Goal: Transaction & Acquisition: Purchase product/service

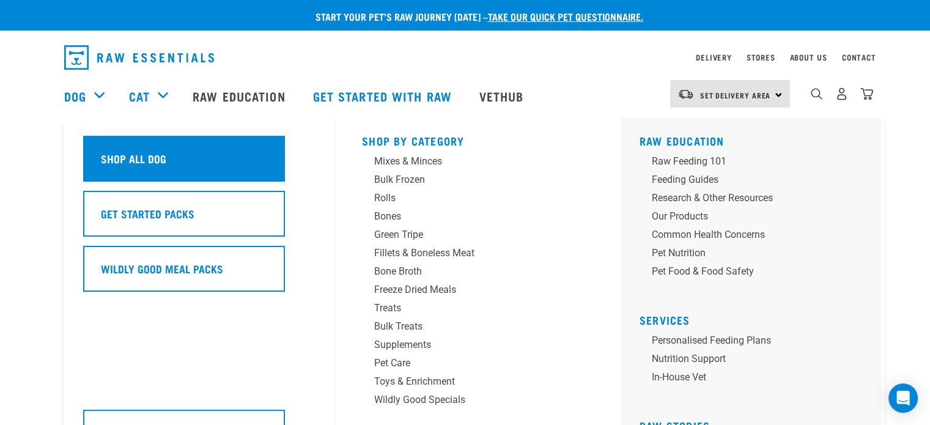
click at [112, 154] on h5 "Shop All Dog" at bounding box center [133, 158] width 65 height 16
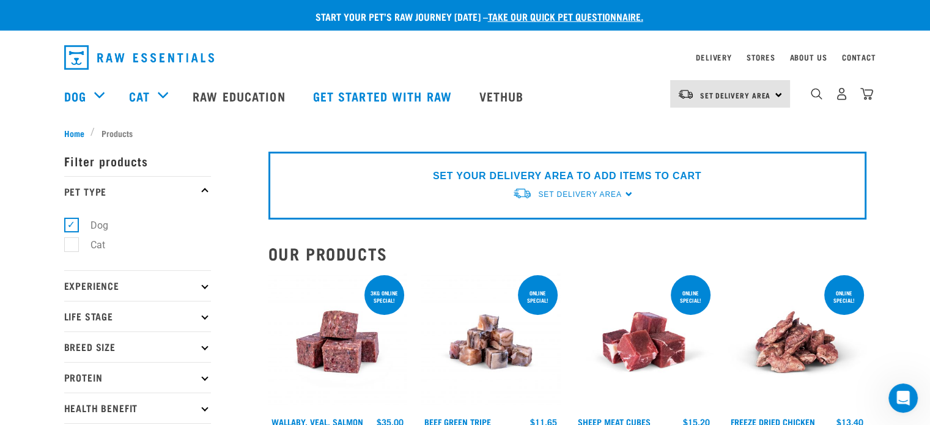
scroll to position [122, 0]
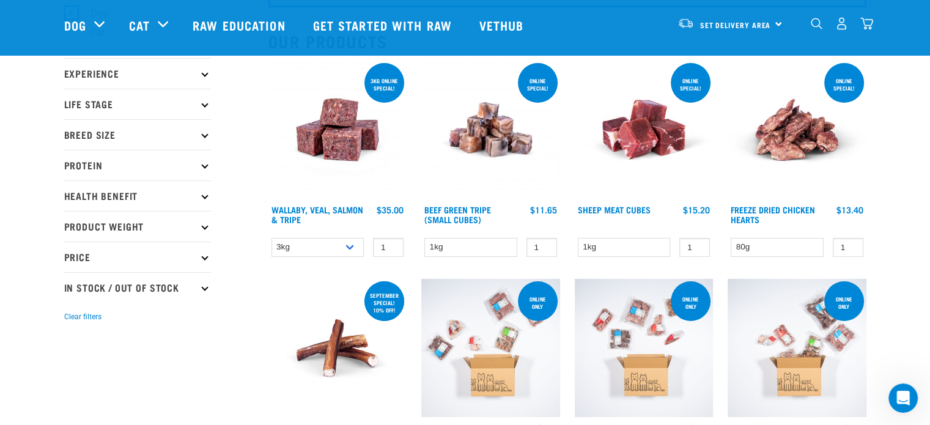
click at [201, 135] on p "Breed Size" at bounding box center [137, 134] width 147 height 31
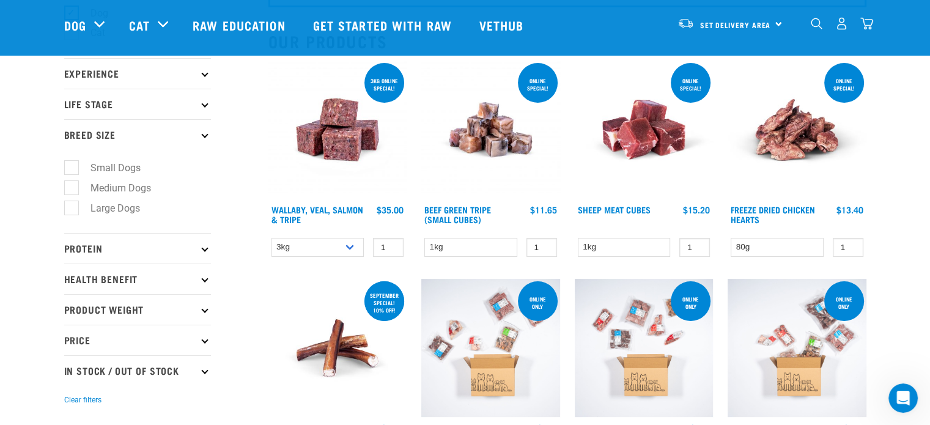
click at [71, 186] on label "Medium Dogs" at bounding box center [113, 187] width 85 height 15
click at [68, 186] on input "Medium Dogs" at bounding box center [68, 186] width 8 height 8
checkbox input "true"
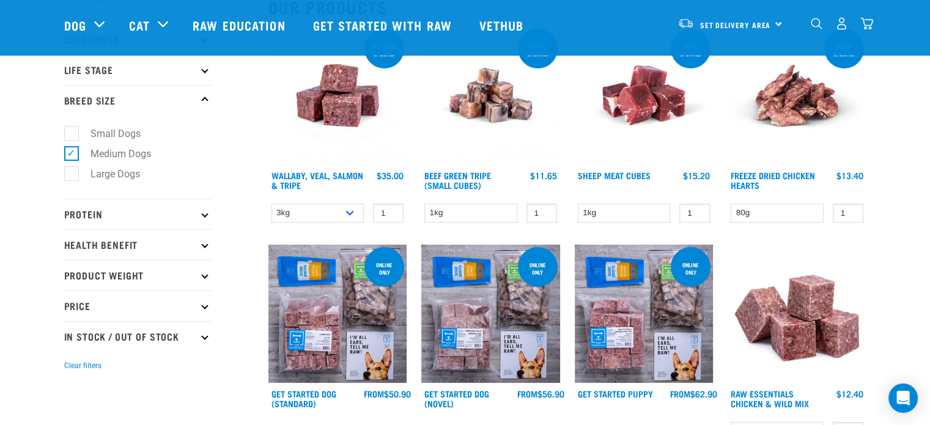
scroll to position [184, 0]
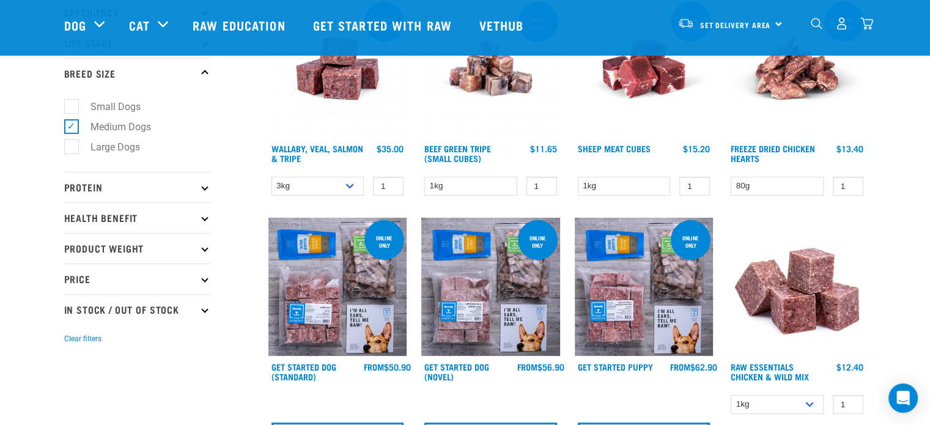
click at [113, 190] on p "Protein" at bounding box center [137, 187] width 147 height 31
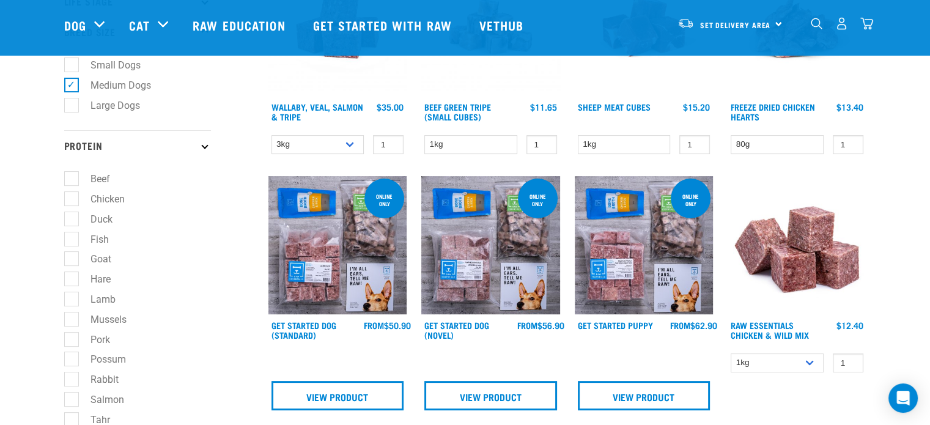
scroll to position [245, 0]
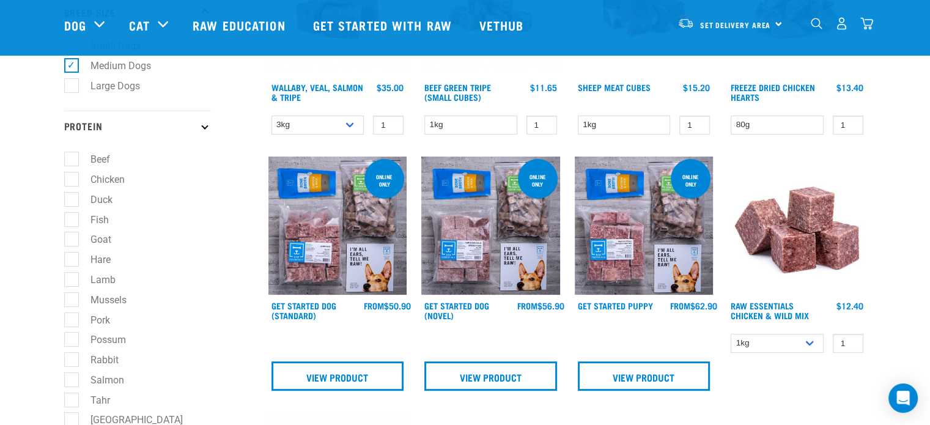
click at [72, 199] on label "Duck" at bounding box center [94, 199] width 46 height 15
click at [72, 199] on input "Duck" at bounding box center [68, 197] width 8 height 8
checkbox input "true"
click at [78, 240] on label "Goat" at bounding box center [93, 239] width 45 height 15
click at [72, 240] on input "Goat" at bounding box center [68, 238] width 8 height 8
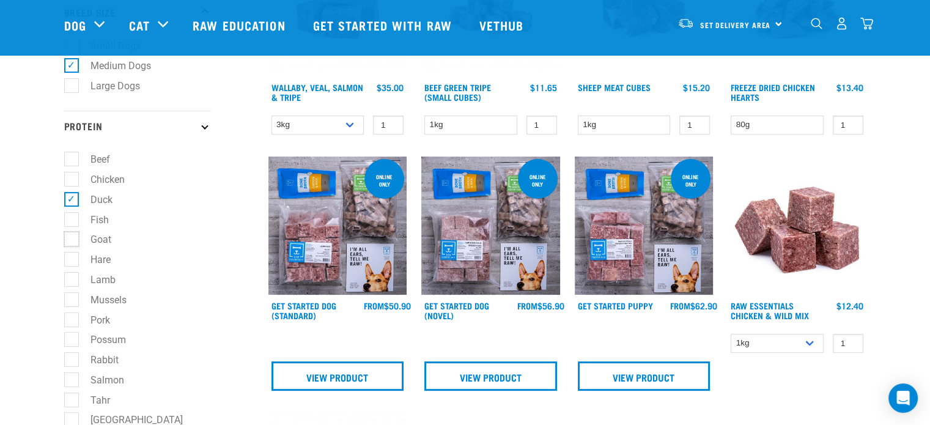
checkbox input "true"
click at [76, 267] on label "Hare" at bounding box center [93, 259] width 45 height 15
click at [72, 262] on input "Hare" at bounding box center [68, 258] width 8 height 8
checkbox input "true"
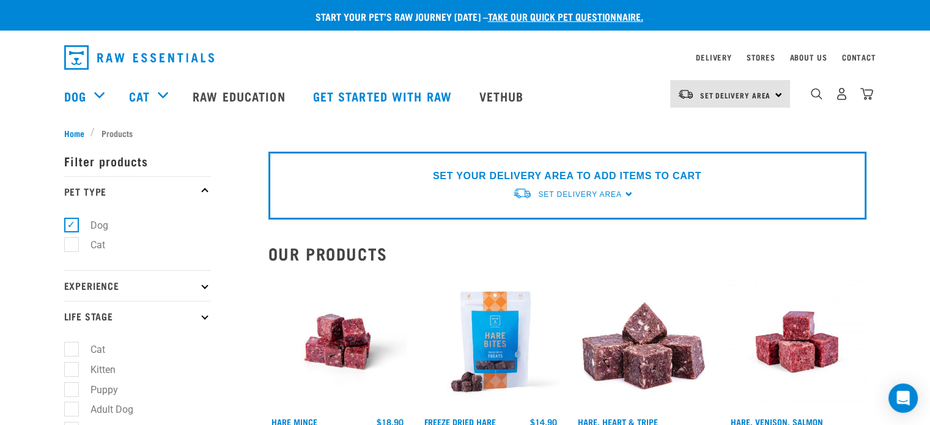
click at [70, 322] on p "Life Stage" at bounding box center [137, 316] width 147 height 31
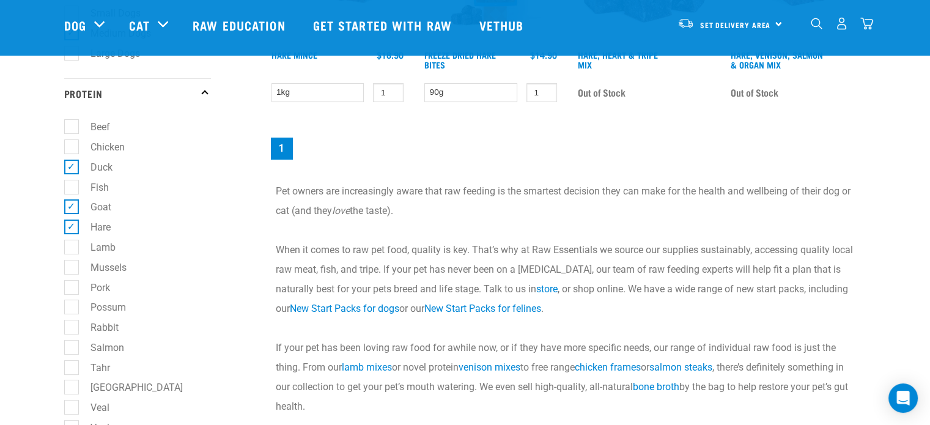
scroll to position [306, 0]
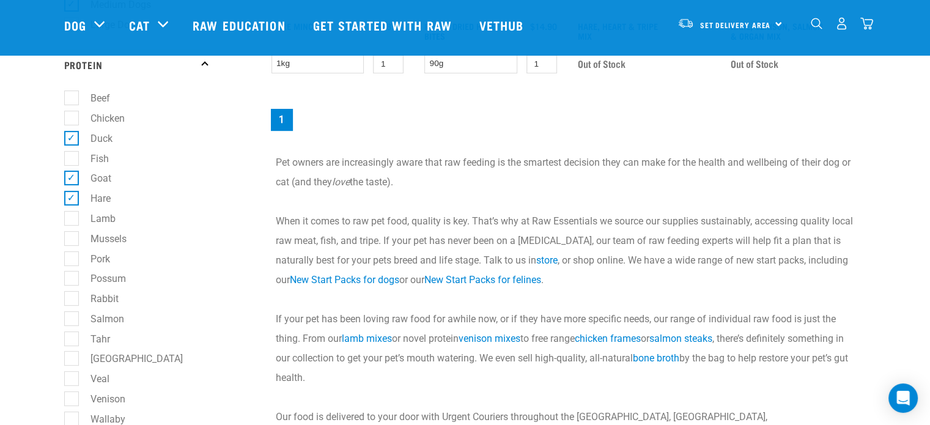
click at [71, 224] on label "Lamb" at bounding box center [96, 218] width 50 height 15
click at [71, 220] on input "Lamb" at bounding box center [68, 216] width 8 height 8
checkbox input "true"
click at [71, 257] on label "Pork" at bounding box center [93, 258] width 44 height 15
click at [71, 257] on input "Pork" at bounding box center [68, 257] width 8 height 8
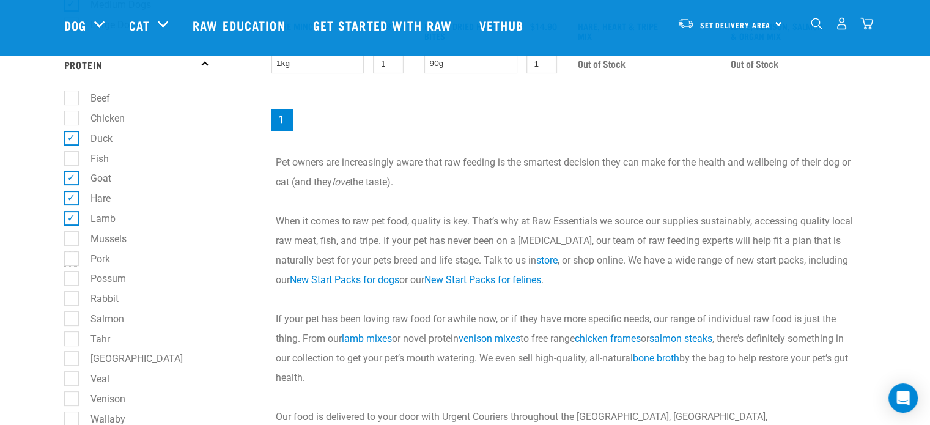
checkbox input "true"
click at [73, 280] on label "Possum" at bounding box center [101, 278] width 60 height 15
click at [72, 280] on input "Possum" at bounding box center [68, 277] width 8 height 8
checkbox input "true"
click at [71, 345] on label "Tahr" at bounding box center [93, 339] width 44 height 15
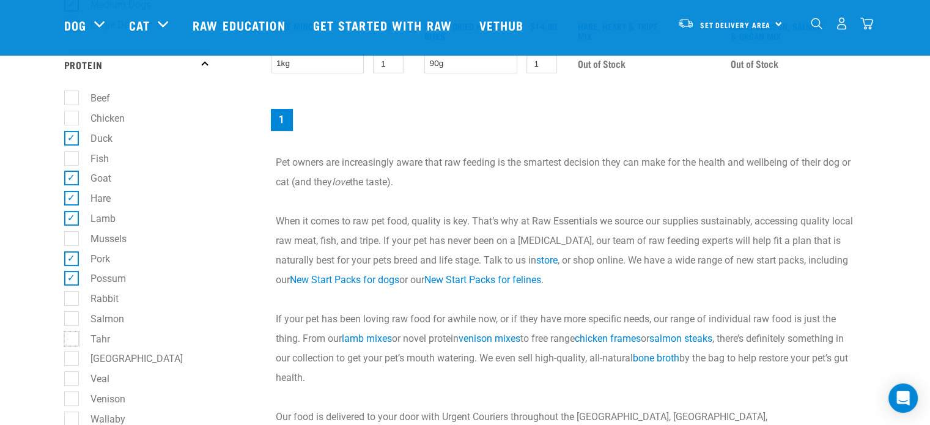
click at [71, 341] on input "Tahr" at bounding box center [68, 337] width 8 height 8
checkbox input "true"
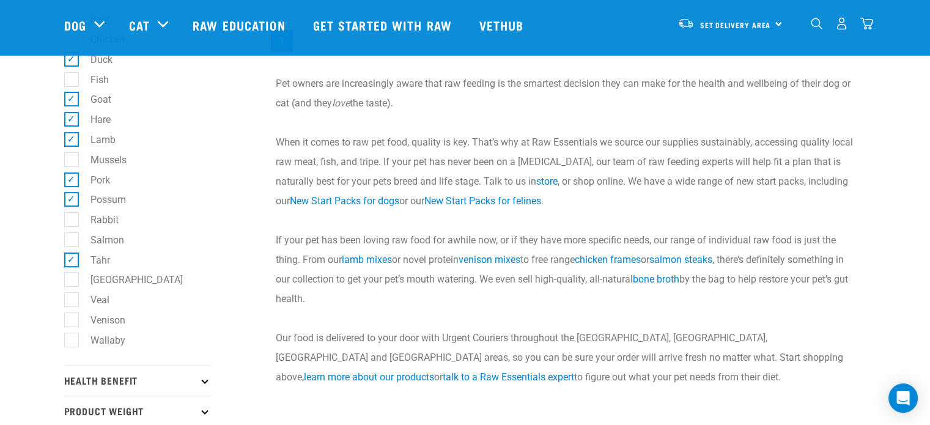
scroll to position [428, 0]
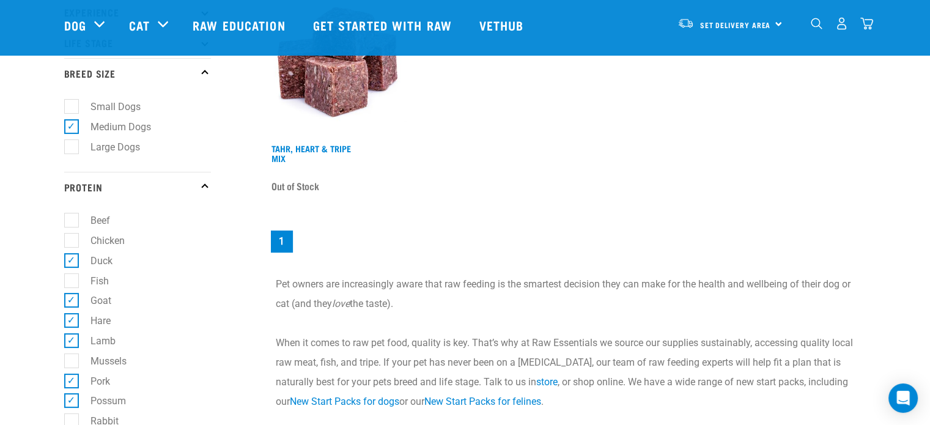
scroll to position [245, 0]
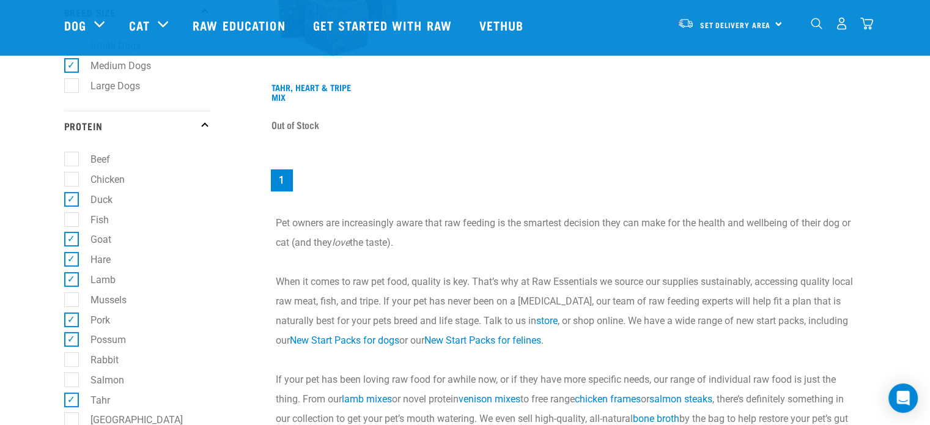
click at [71, 400] on label "Tahr" at bounding box center [93, 400] width 44 height 15
click at [68, 400] on input "Tahr" at bounding box center [68, 398] width 8 height 8
checkbox input "false"
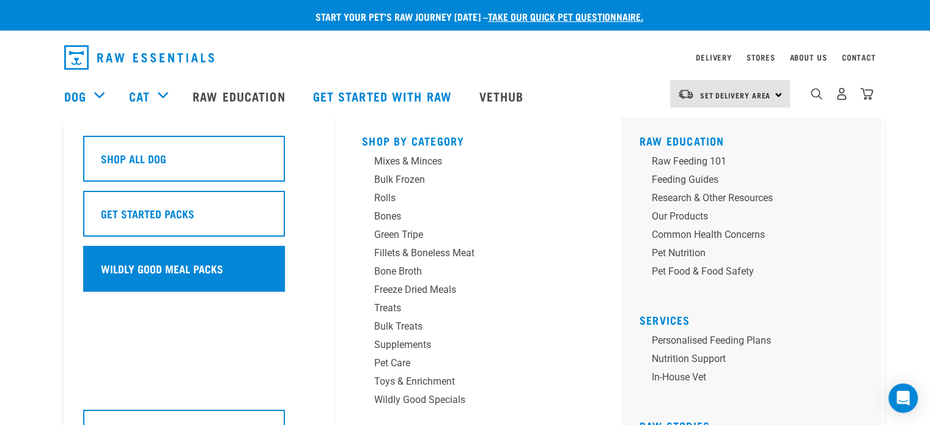
click at [144, 272] on h5 "Wildly Good Meal Packs" at bounding box center [162, 269] width 122 height 16
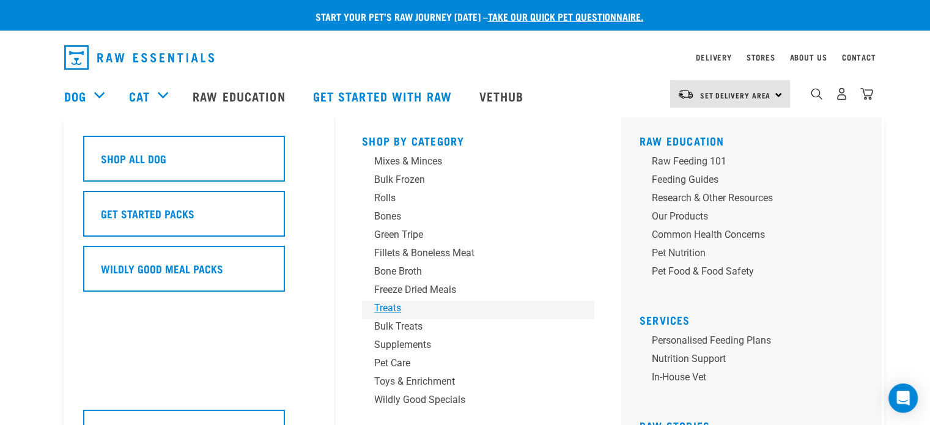
scroll to position [61, 0]
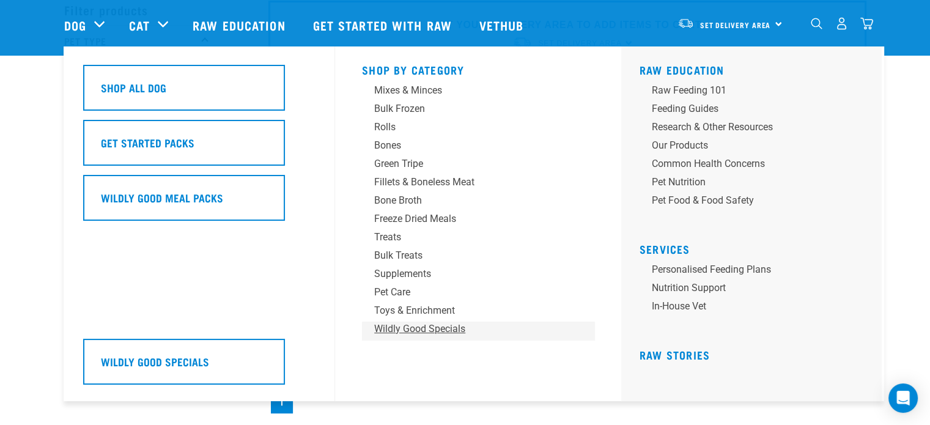
click at [457, 330] on div "Wildly Good Specials" at bounding box center [469, 329] width 191 height 15
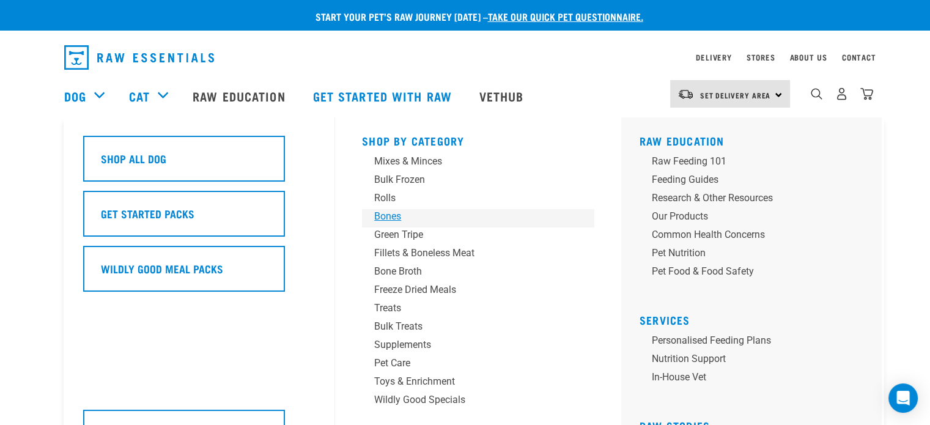
click at [380, 215] on div "Bones" at bounding box center [469, 216] width 191 height 15
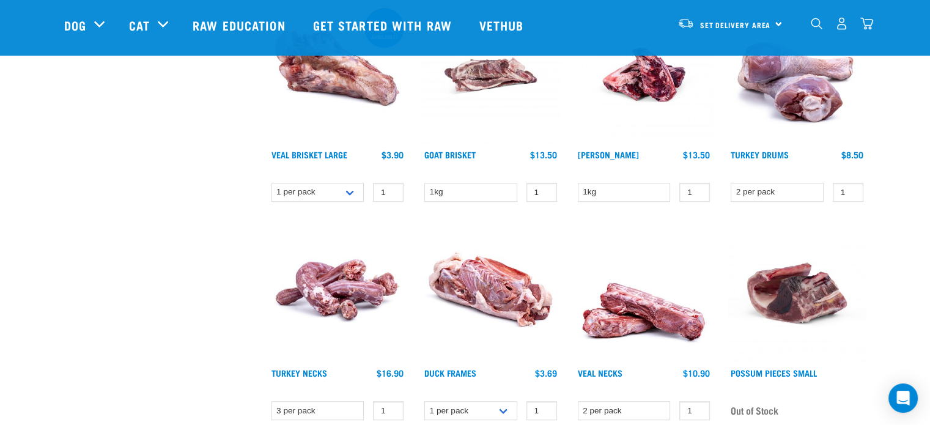
scroll to position [856, 0]
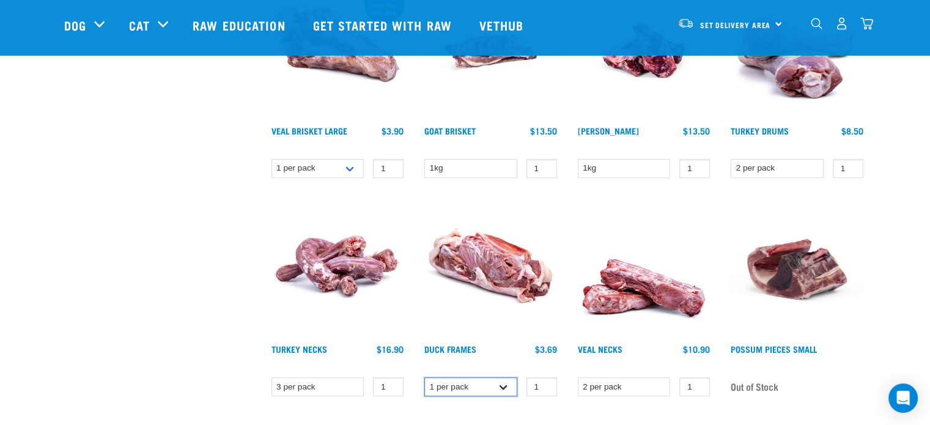
click at [495, 379] on select "1 per pack Bulk (15 pack)" at bounding box center [471, 386] width 93 height 19
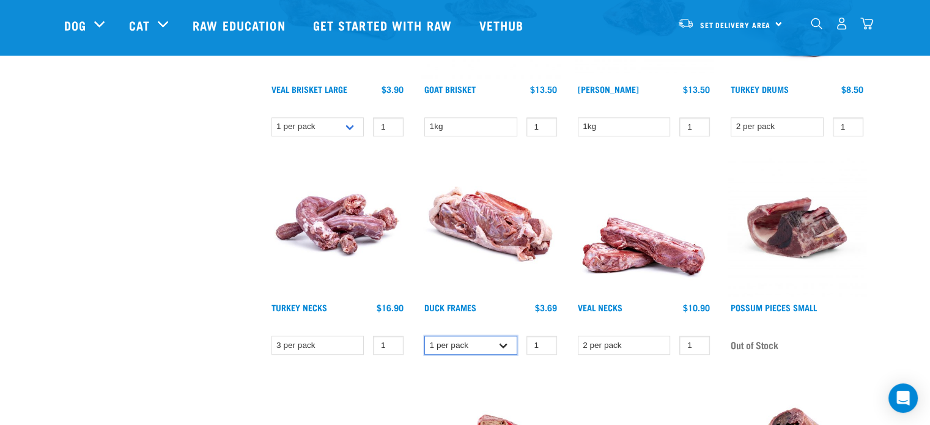
scroll to position [918, 0]
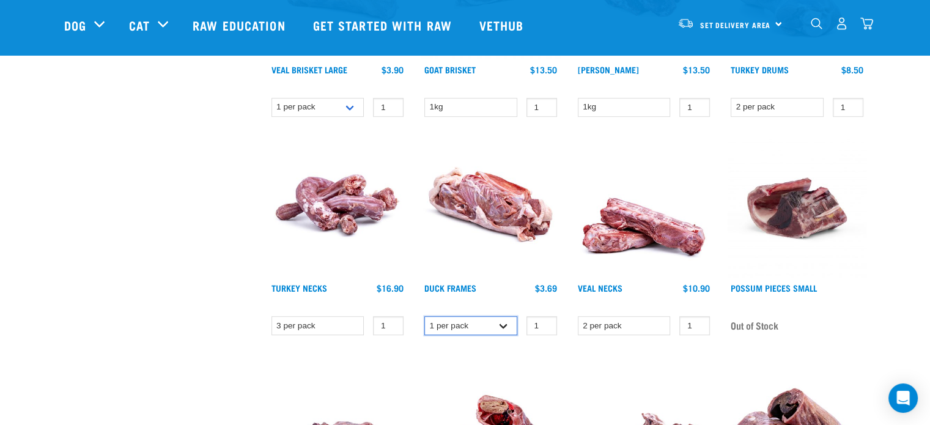
click at [499, 321] on select "1 per pack Bulk (15 pack)" at bounding box center [471, 325] width 93 height 19
select select "808"
click at [425, 316] on select "1 per pack Bulk (15 pack)" at bounding box center [471, 325] width 93 height 19
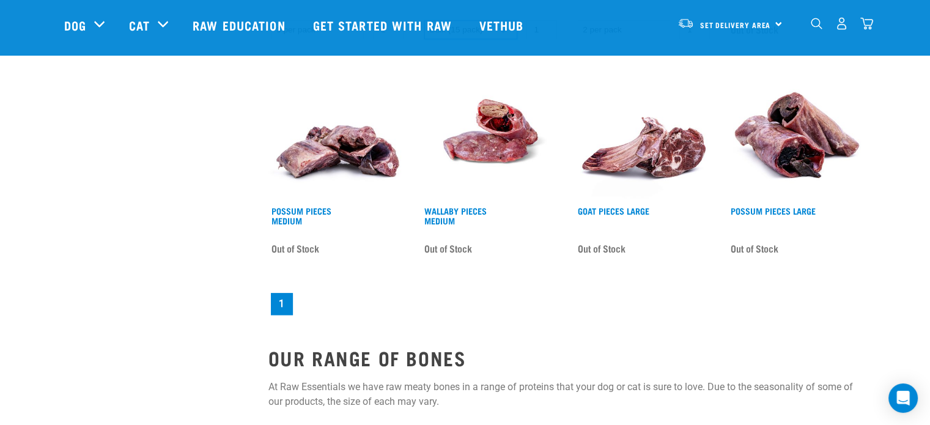
scroll to position [979, 0]
